Goal: Task Accomplishment & Management: Use online tool/utility

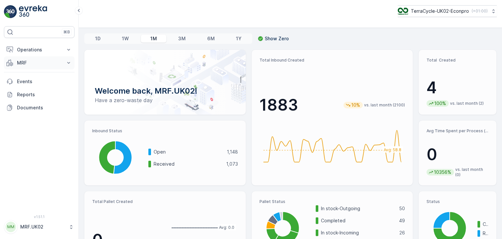
click at [69, 63] on icon at bounding box center [68, 62] width 7 height 7
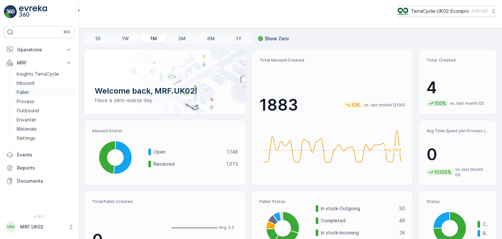
click at [32, 92] on link "Pallet" at bounding box center [44, 92] width 60 height 9
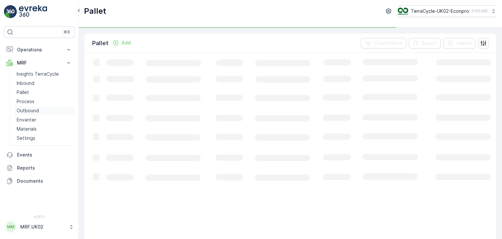
click at [38, 110] on p "Outbound" at bounding box center [28, 110] width 22 height 7
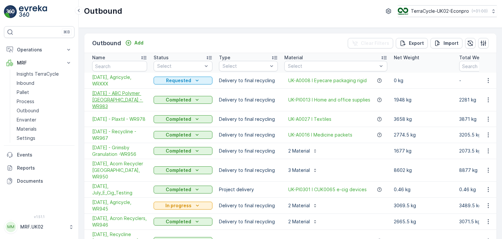
click at [115, 95] on span "[DATE] - ABC Polymer [GEOGRAPHIC_DATA] - WR983" at bounding box center [119, 100] width 55 height 20
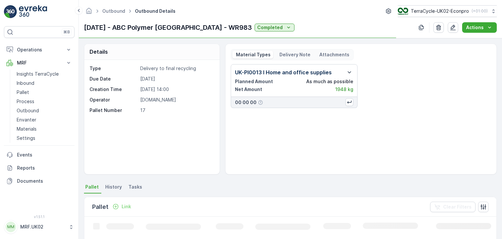
click at [301, 54] on p "Delivery Note" at bounding box center [294, 54] width 32 height 7
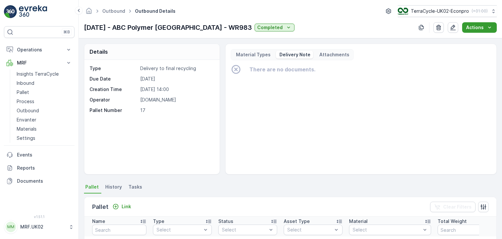
click at [492, 25] on icon "Actions" at bounding box center [489, 27] width 7 height 7
click at [485, 42] on span "Create Delivery Note" at bounding box center [476, 40] width 47 height 7
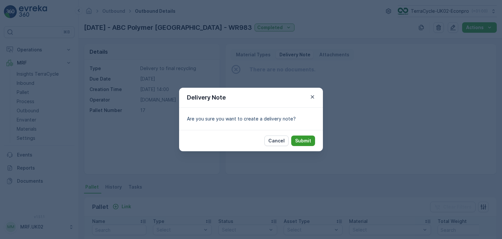
click at [298, 142] on p "Submit" at bounding box center [303, 140] width 16 height 7
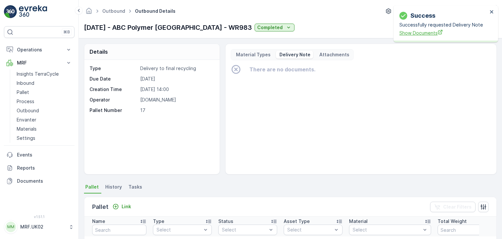
click at [426, 36] on span "Show Documents" at bounding box center [443, 32] width 88 height 7
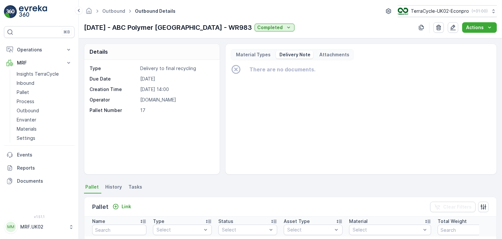
click at [255, 54] on p "Material Types" at bounding box center [253, 54] width 36 height 7
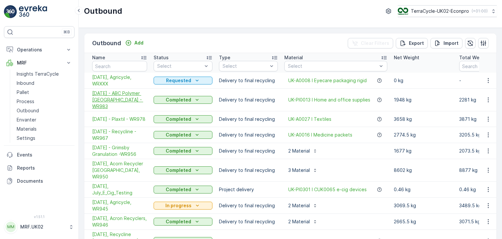
click at [113, 95] on span "[DATE] - ABC Polymer [GEOGRAPHIC_DATA] - WR983" at bounding box center [119, 100] width 55 height 20
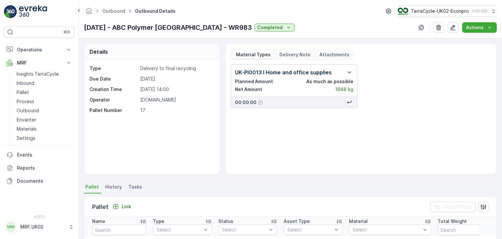
click at [294, 50] on div "Material Types Delivery Note Attachments" at bounding box center [292, 54] width 123 height 11
click at [294, 55] on p "Delivery Note" at bounding box center [294, 54] width 32 height 7
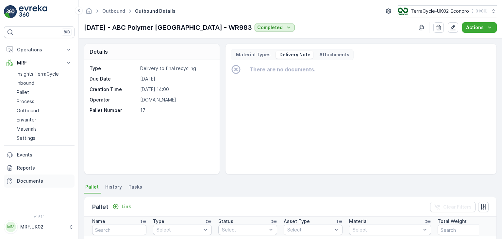
click at [42, 179] on p "Documents" at bounding box center [44, 180] width 55 height 7
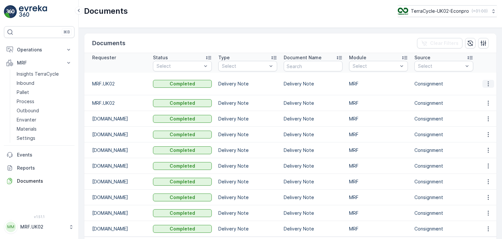
click at [488, 80] on icon "button" at bounding box center [488, 83] width 7 height 7
click at [488, 94] on div "See Details" at bounding box center [486, 90] width 30 height 9
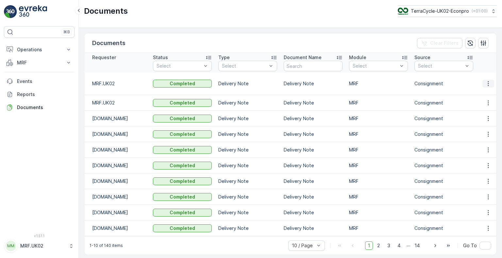
click at [339, 80] on icon "button" at bounding box center [488, 83] width 7 height 7
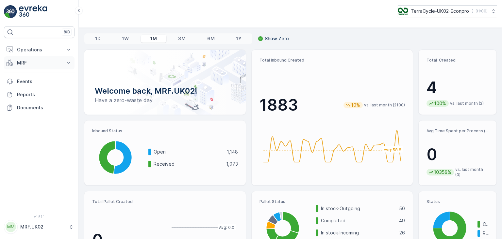
click at [66, 64] on icon at bounding box center [68, 62] width 7 height 7
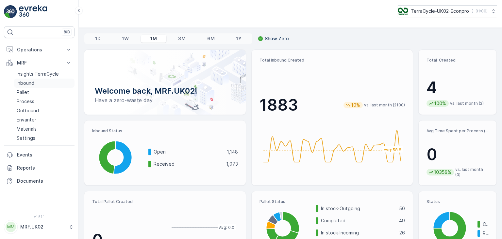
click at [29, 81] on p "Inbound" at bounding box center [26, 83] width 18 height 7
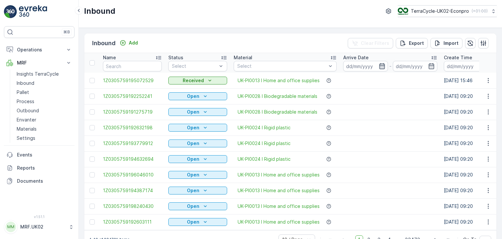
click at [382, 66] on icon "button" at bounding box center [382, 66] width 7 height 7
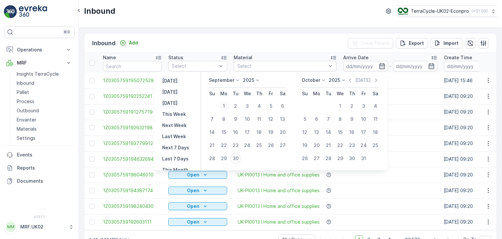
click at [225, 105] on div "1" at bounding box center [224, 106] width 10 height 10
type input "01.09.2025"
click at [225, 105] on div "1" at bounding box center [224, 106] width 10 height 10
type input "01.09.2025"
click at [236, 157] on div "30" at bounding box center [235, 158] width 10 height 10
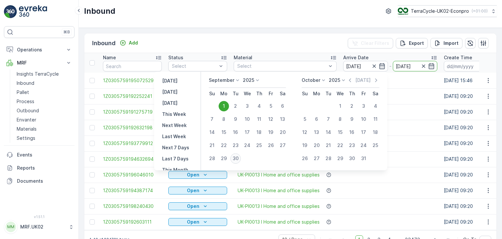
type input "30.09.2025"
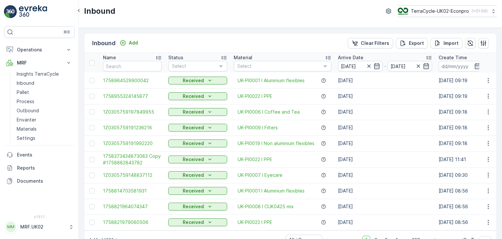
scroll to position [18, 0]
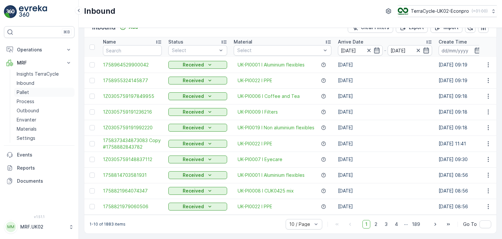
click at [35, 93] on link "Pallet" at bounding box center [44, 92] width 60 height 9
